Goal: Information Seeking & Learning: Learn about a topic

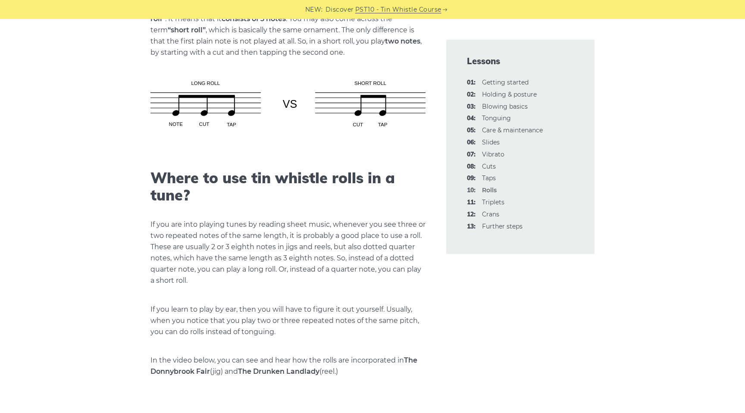
scroll to position [882, 0]
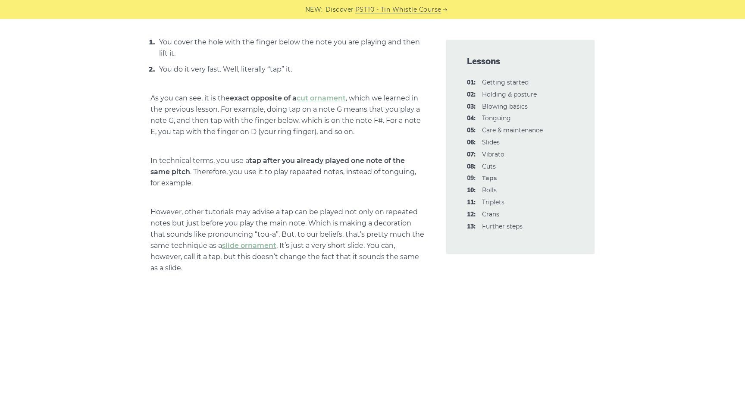
scroll to position [347, 0]
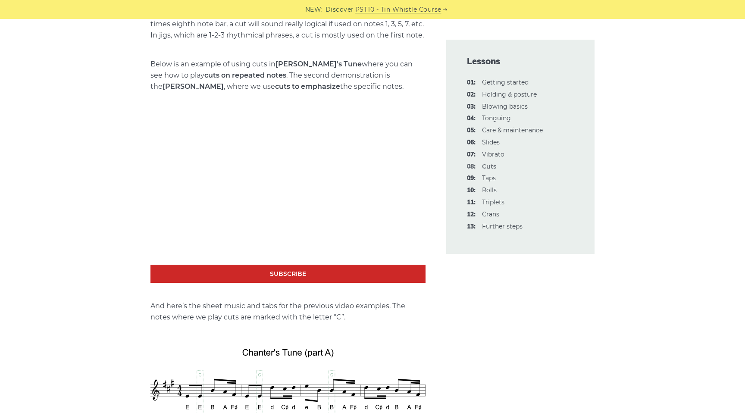
scroll to position [1371, 0]
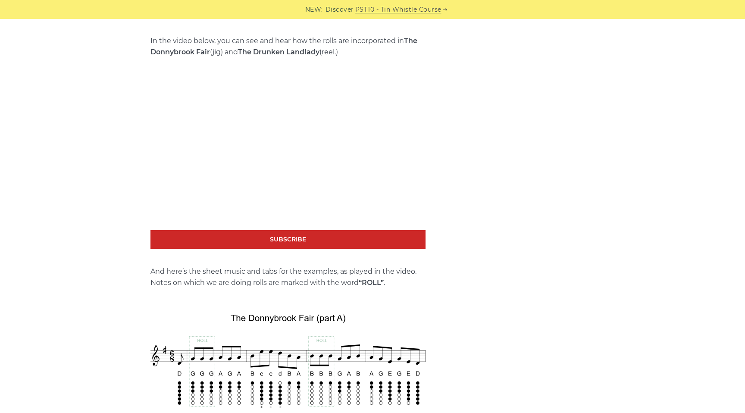
scroll to position [1199, 0]
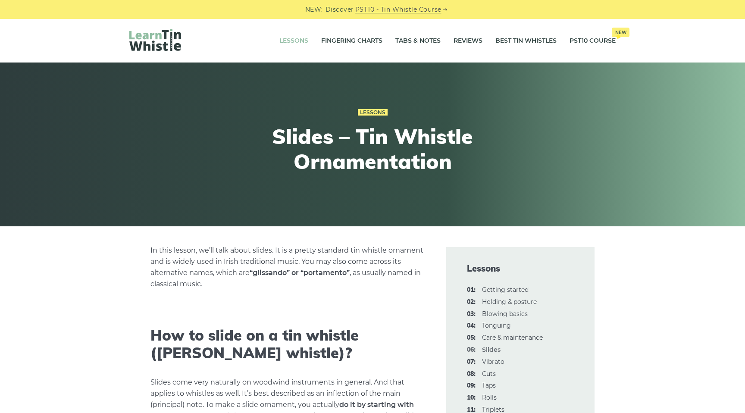
click at [297, 39] on link "Lessons" at bounding box center [293, 41] width 29 height 22
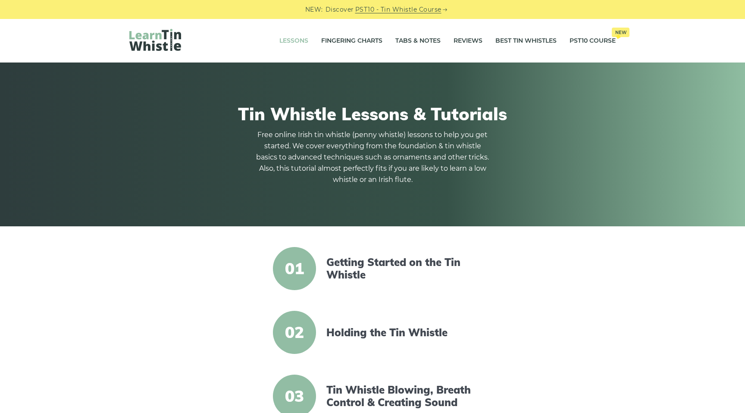
click at [404, 9] on link "PST10 - Tin Whistle Course" at bounding box center [398, 10] width 86 height 10
